Goal: Find specific page/section: Find specific page/section

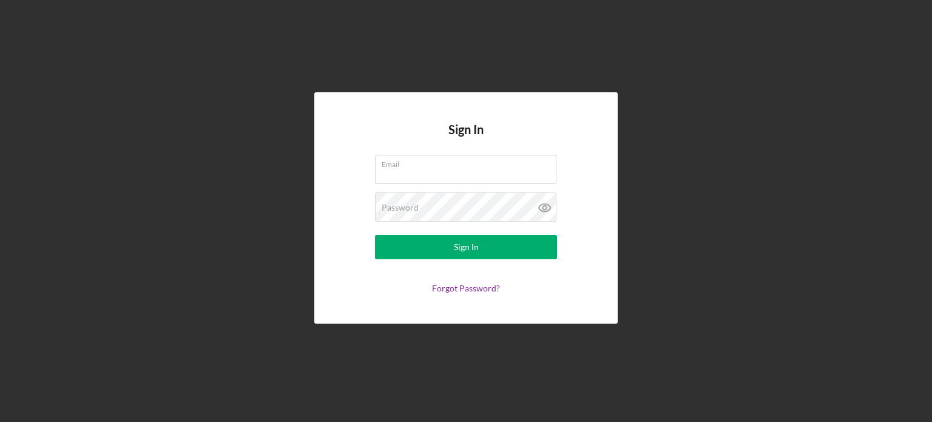
type input "[PERSON_NAME][EMAIL_ADDRESS][PERSON_NAME][DOMAIN_NAME]"
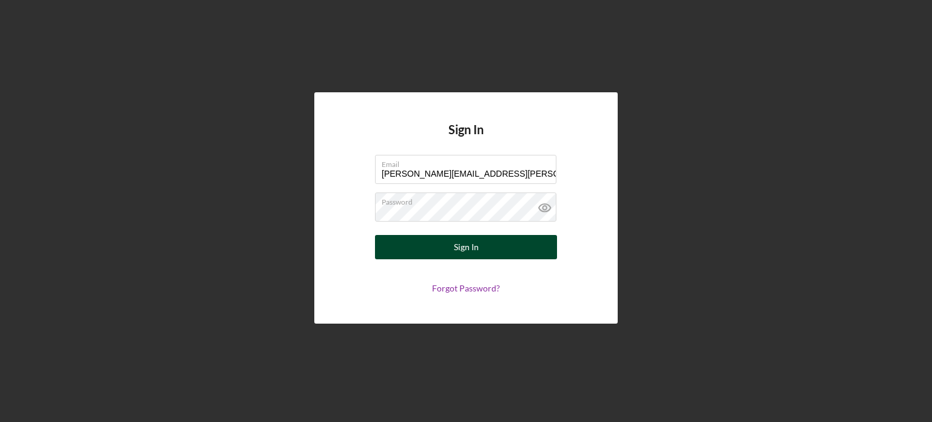
click at [447, 246] on button "Sign In" at bounding box center [466, 247] width 182 height 24
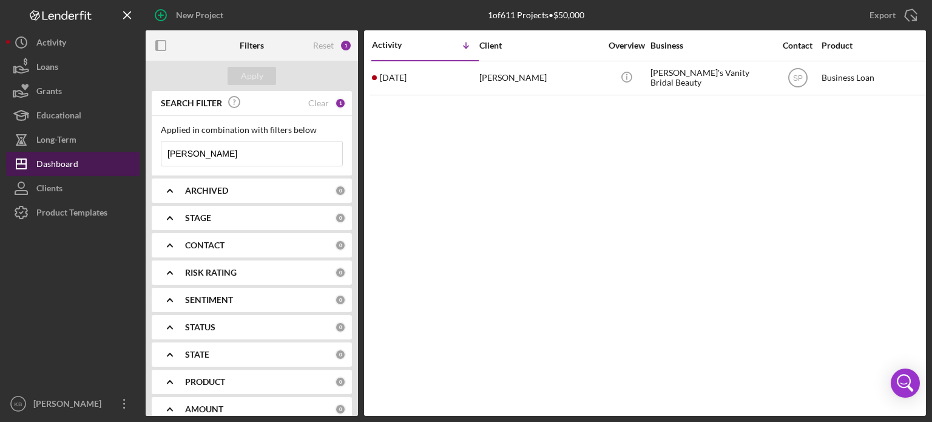
drag, startPoint x: 206, startPoint y: 155, endPoint x: 126, endPoint y: 168, distance: 81.2
click at [126, 168] on div "New Project 1 of 611 Projects • $50,000 [PERSON_NAME] Export Icon/Export Filter…" at bounding box center [466, 208] width 920 height 416
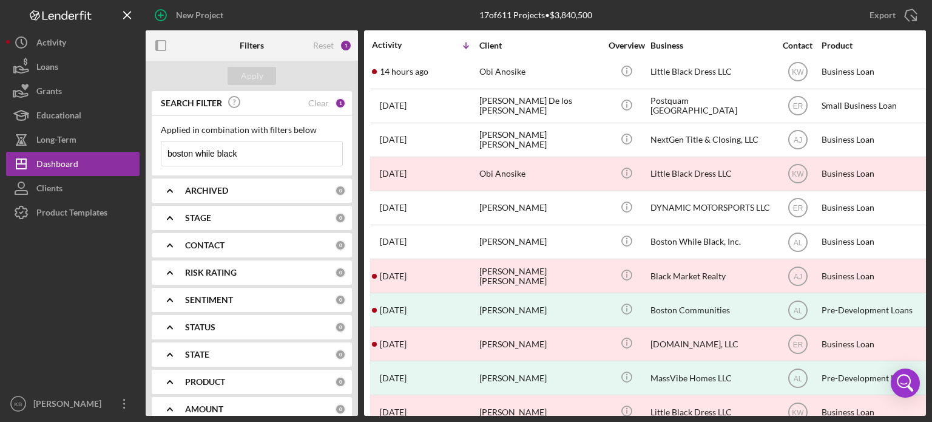
scroll to position [7, 0]
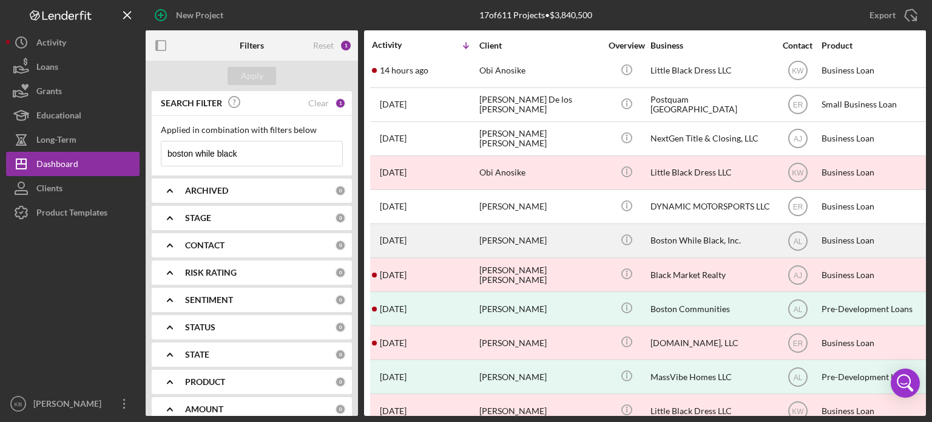
type input "boston while black"
click at [671, 240] on div "Boston While Black, Inc." at bounding box center [711, 241] width 121 height 32
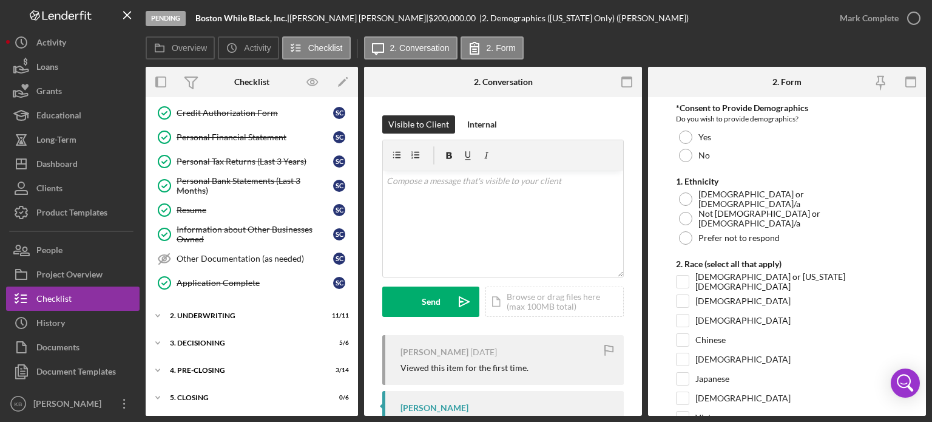
scroll to position [485, 0]
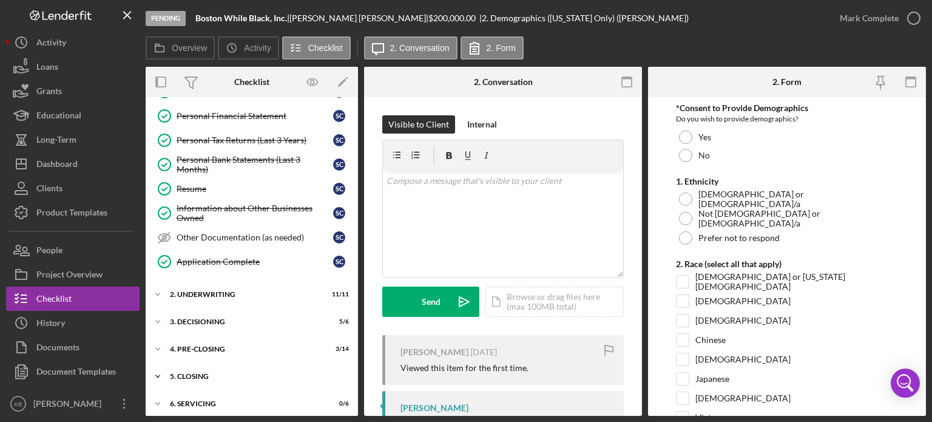
click at [153, 367] on icon "Icon/Expander" at bounding box center [158, 376] width 24 height 24
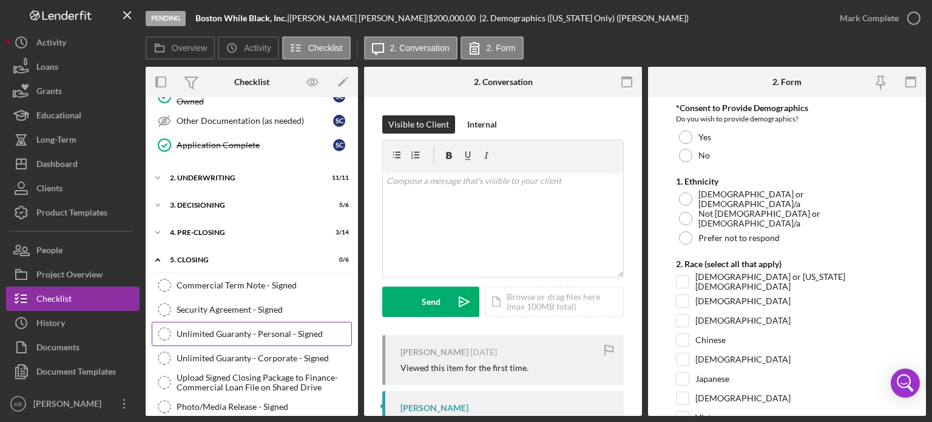
scroll to position [600, 0]
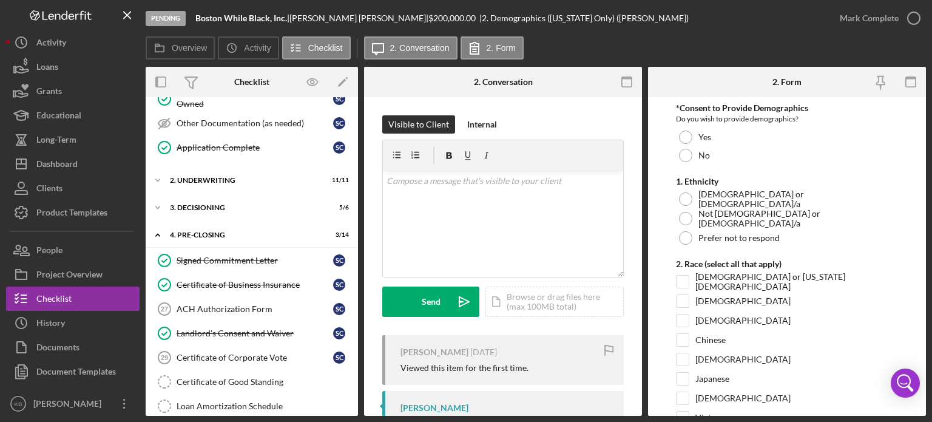
drag, startPoint x: 354, startPoint y: 271, endPoint x: 353, endPoint y: 281, distance: 9.8
click at [353, 281] on div "Signed Commitment Letter Signed Commitment Letter S C Certificate of Business I…" at bounding box center [252, 421] width 212 height 346
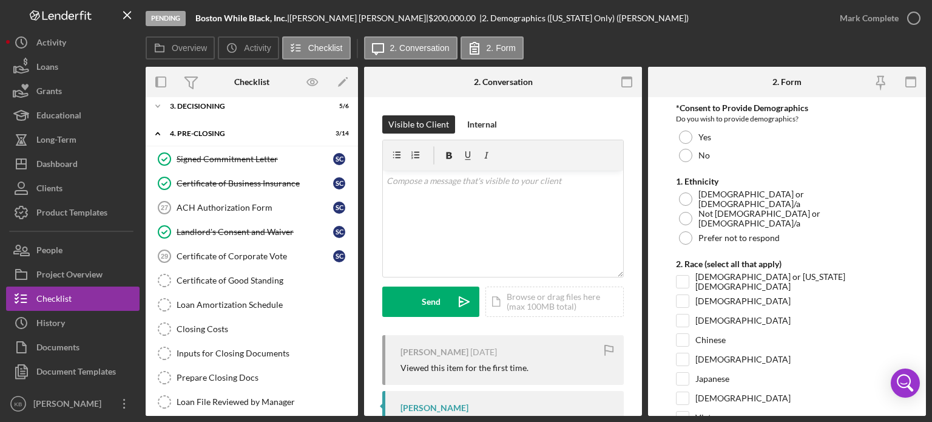
scroll to position [692, 0]
